Goal: Find specific page/section: Find specific page/section

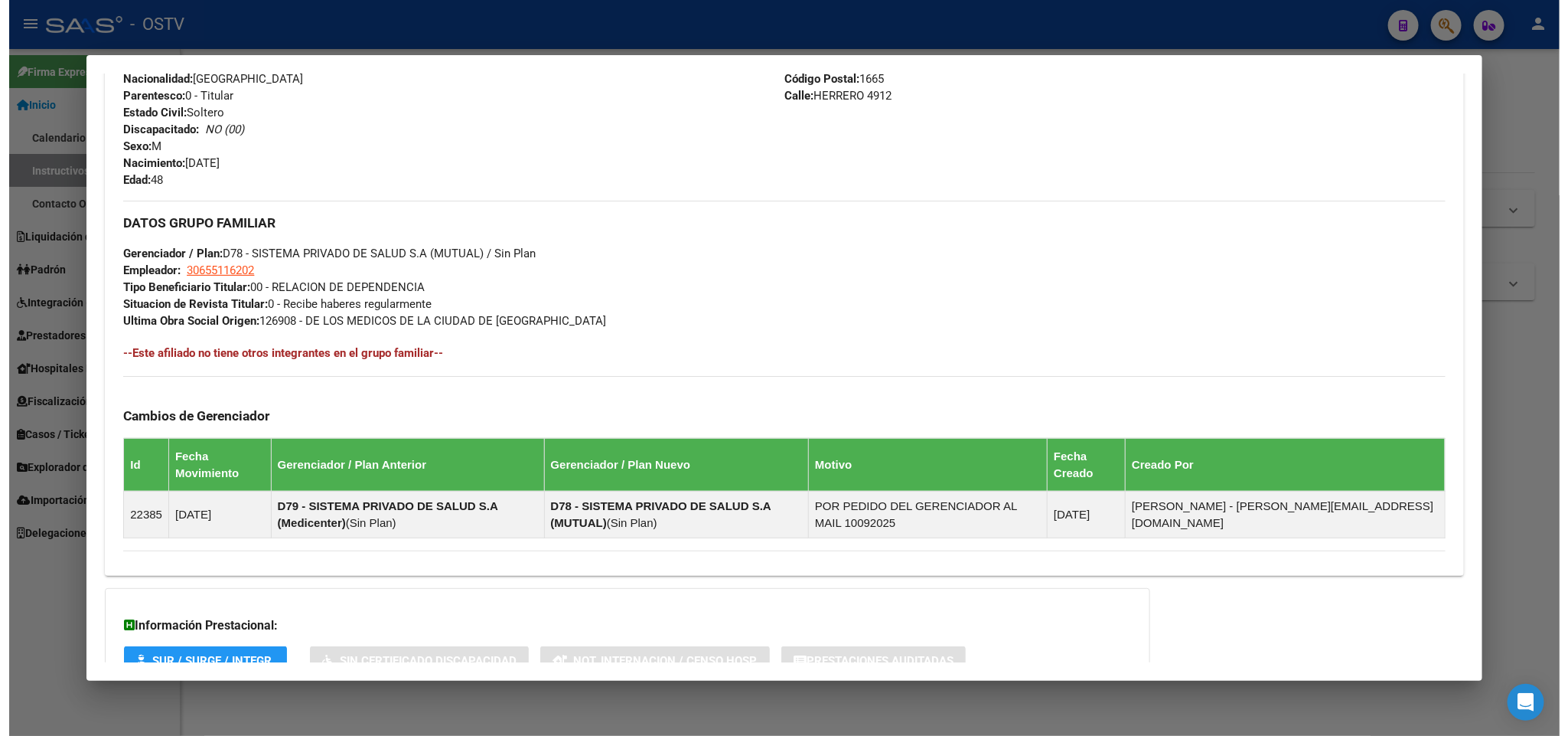
scroll to position [1036, 0]
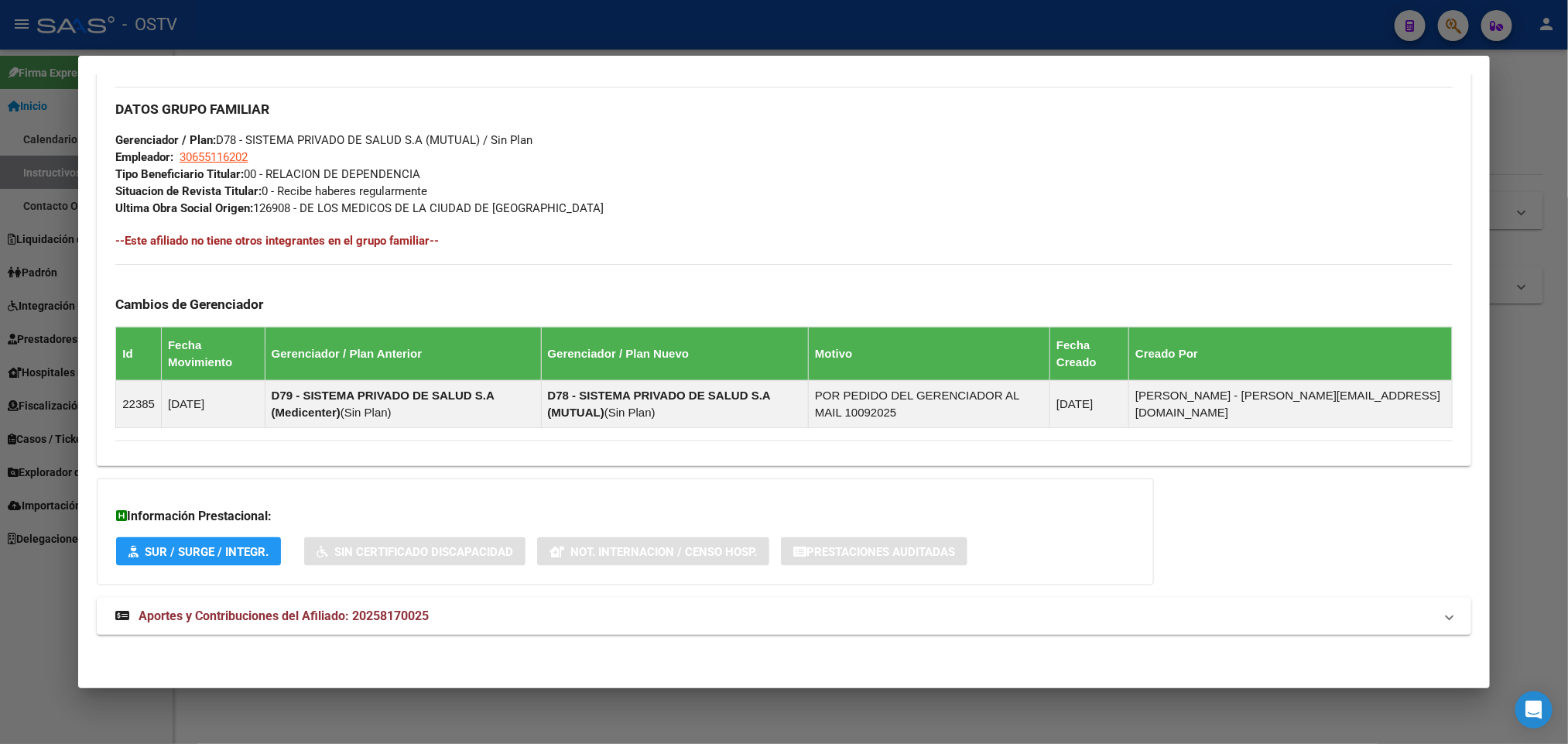
click at [1526, 235] on div at bounding box center [784, 372] width 1568 height 744
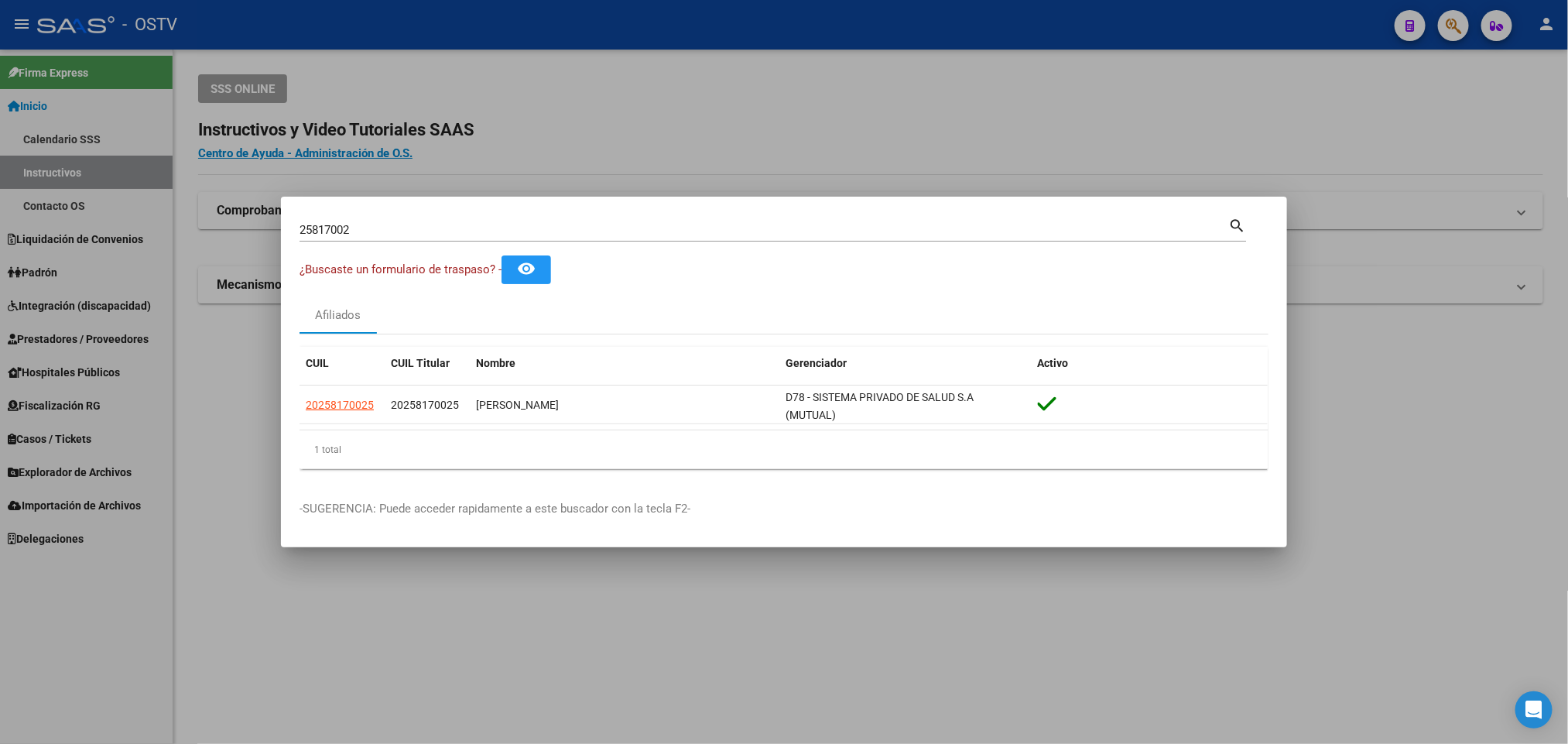
click at [648, 632] on div at bounding box center [784, 372] width 1568 height 744
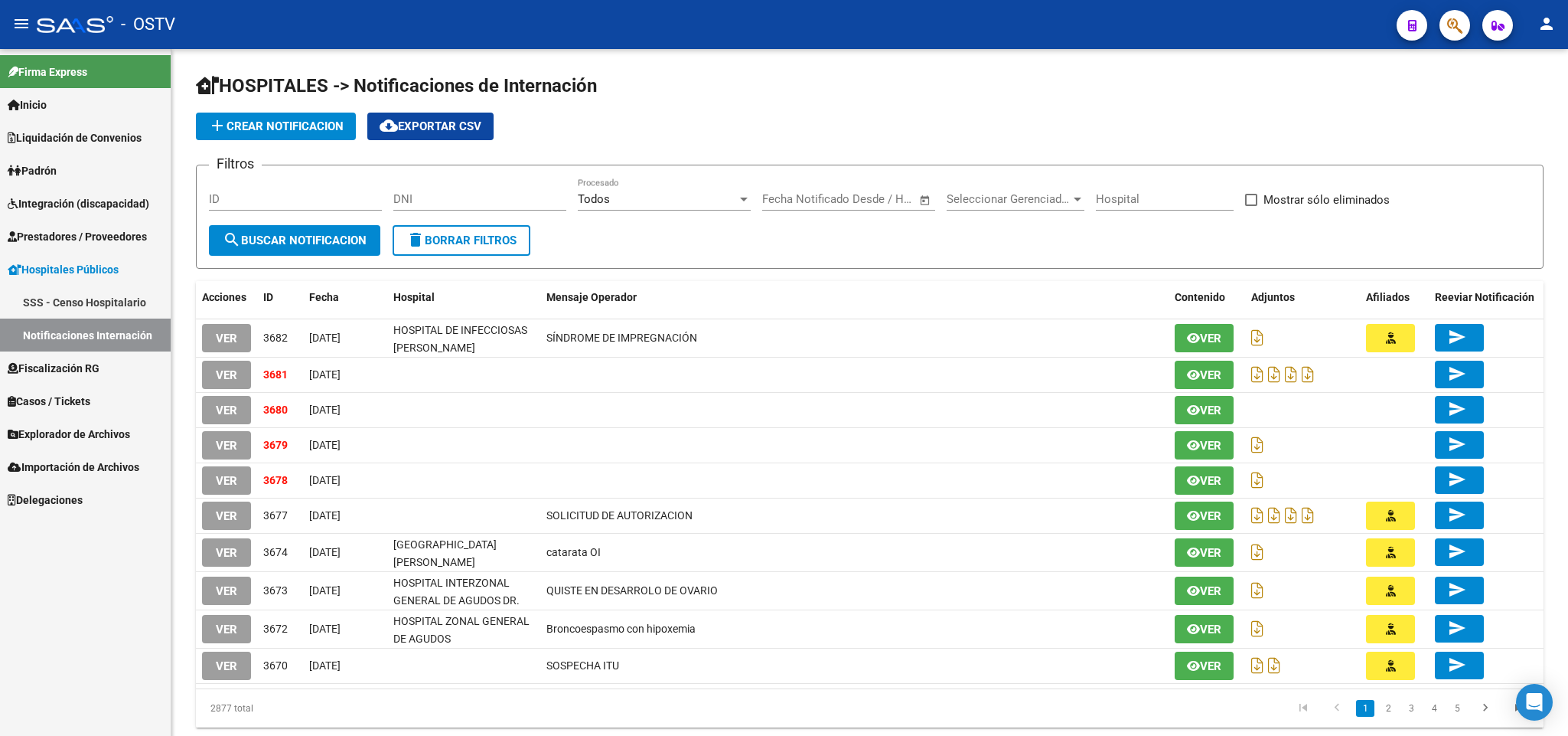
scroll to position [41, 0]
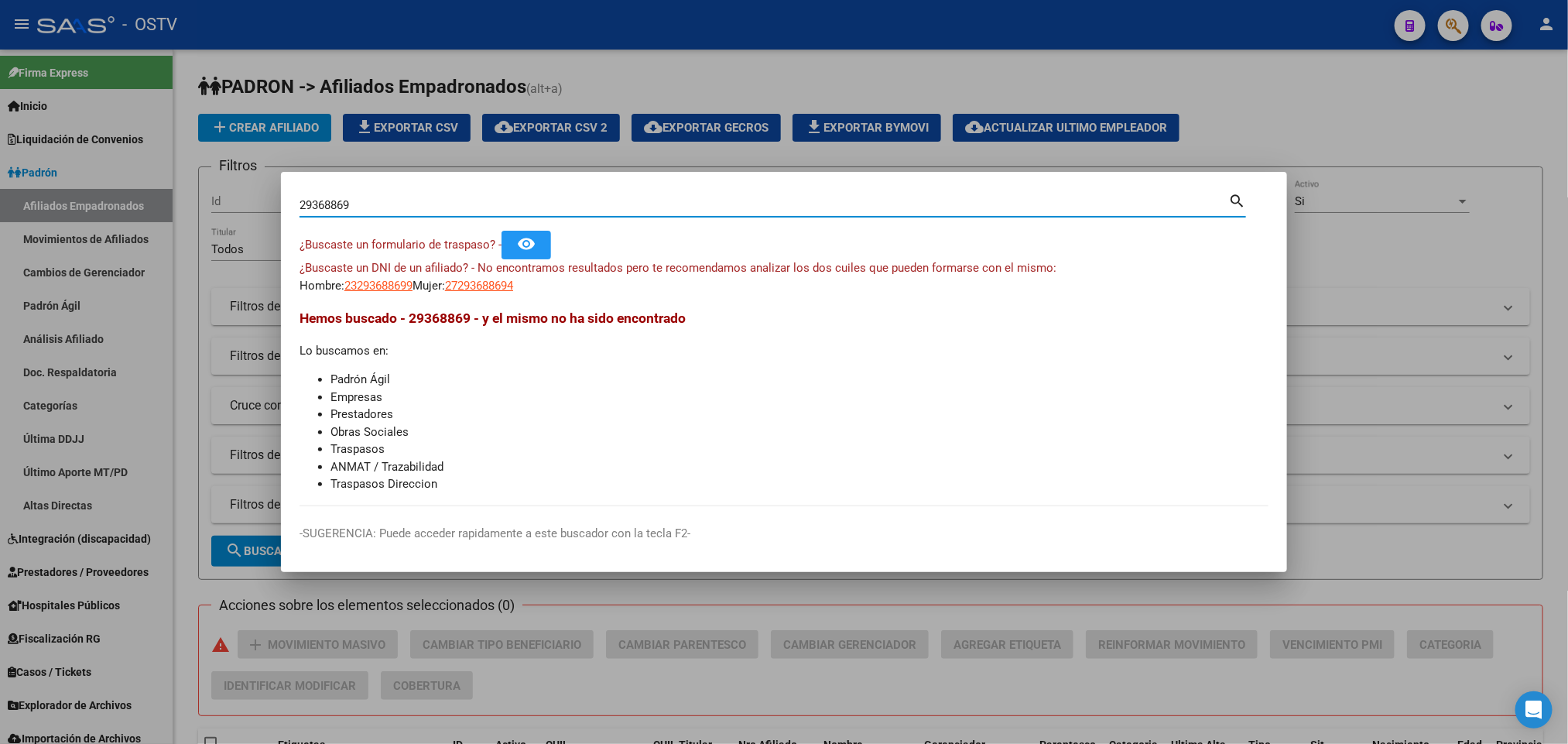
click at [660, 44] on div at bounding box center [784, 372] width 1568 height 744
